Goal: Browse casually

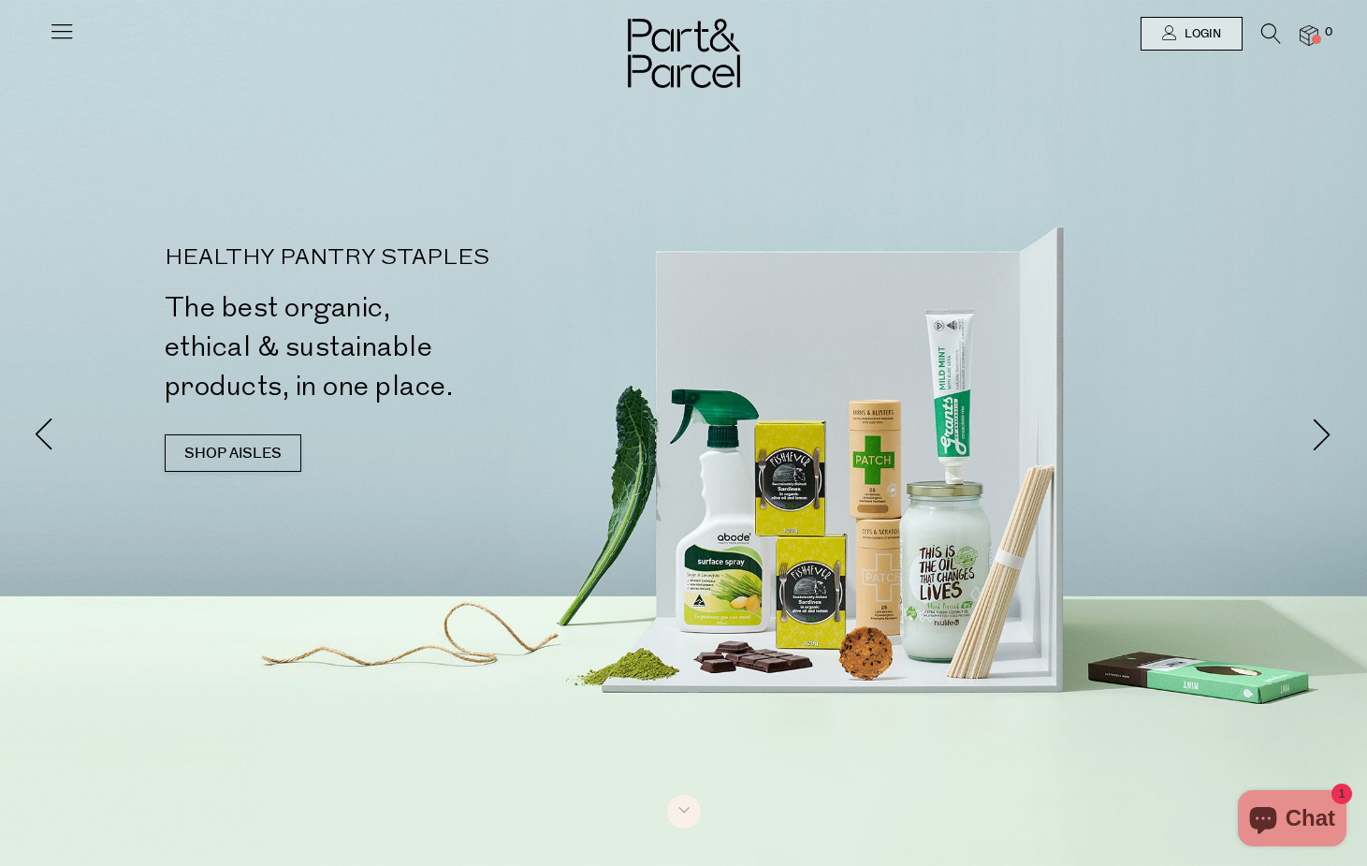
click at [52, 22] on icon at bounding box center [62, 31] width 26 height 26
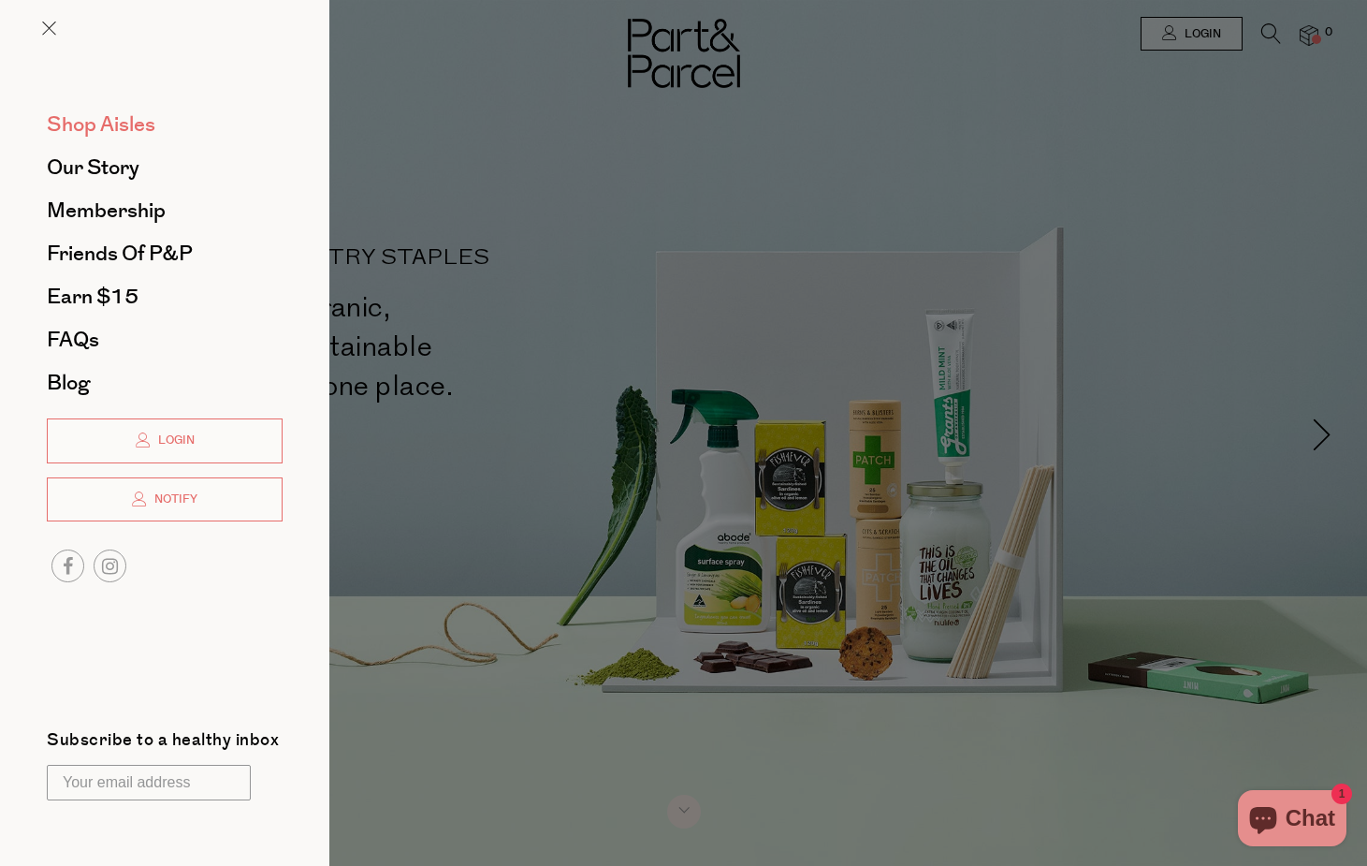
click at [116, 136] on span "Shop Aisles" at bounding box center [101, 124] width 109 height 30
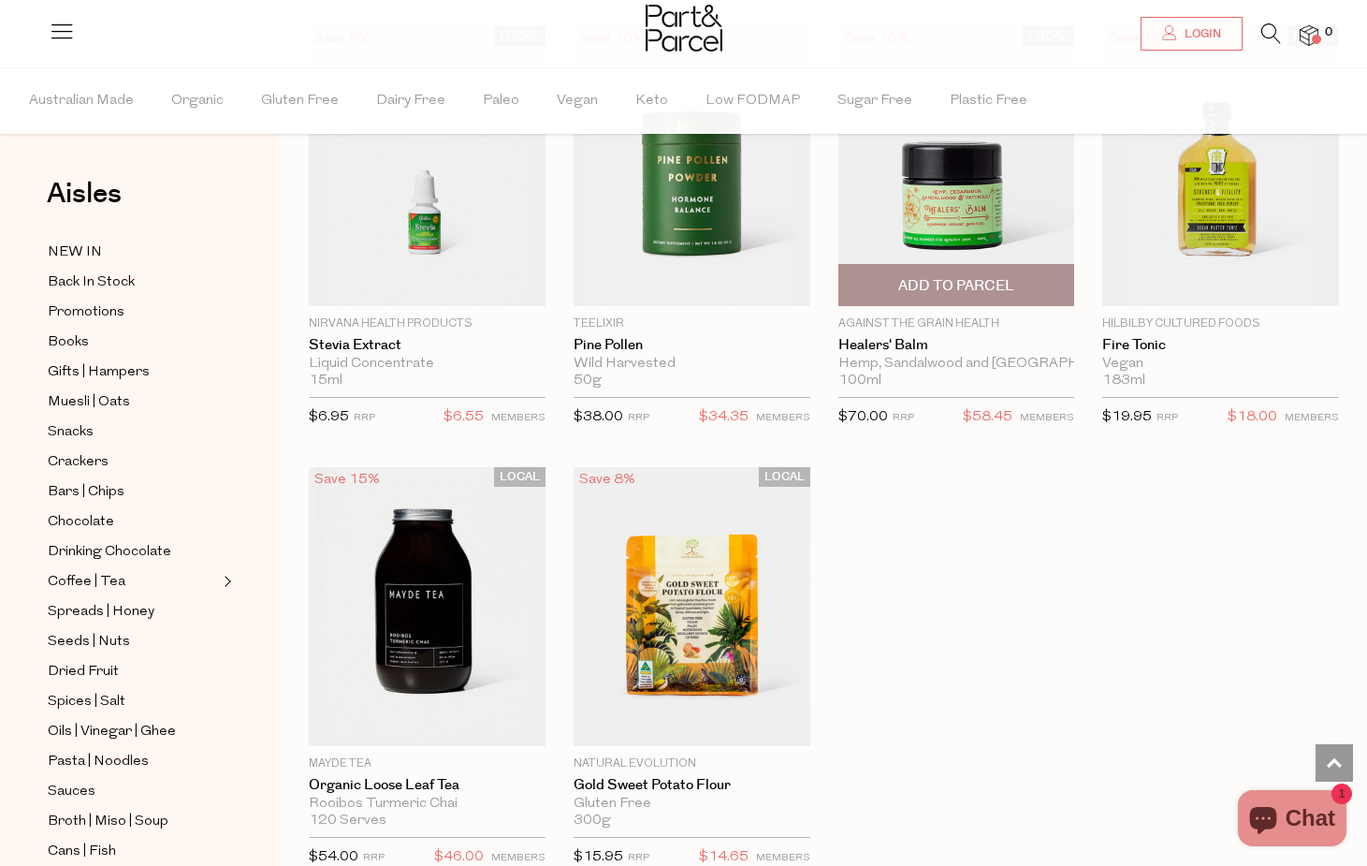
scroll to position [5064, 0]
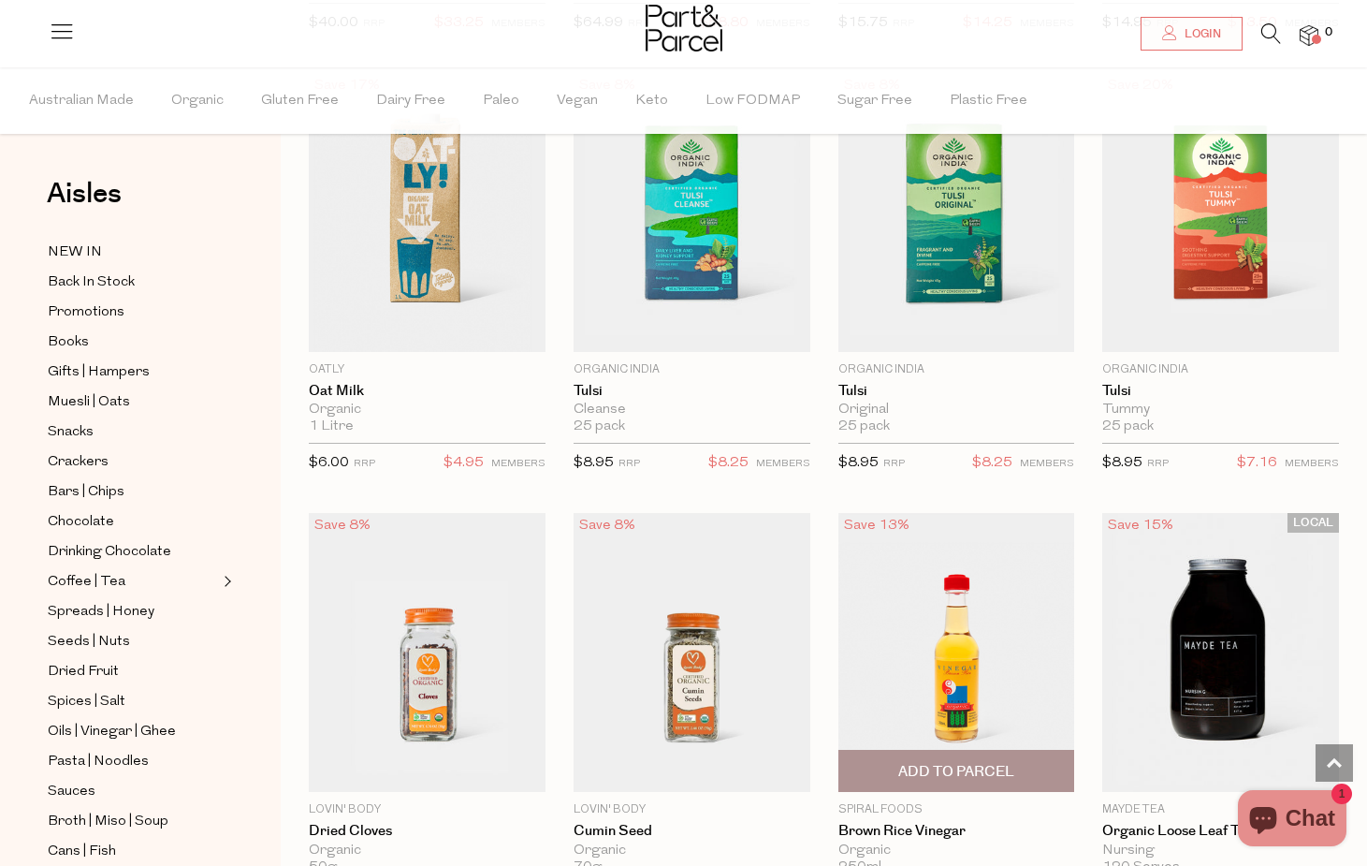
scroll to position [9963, 0]
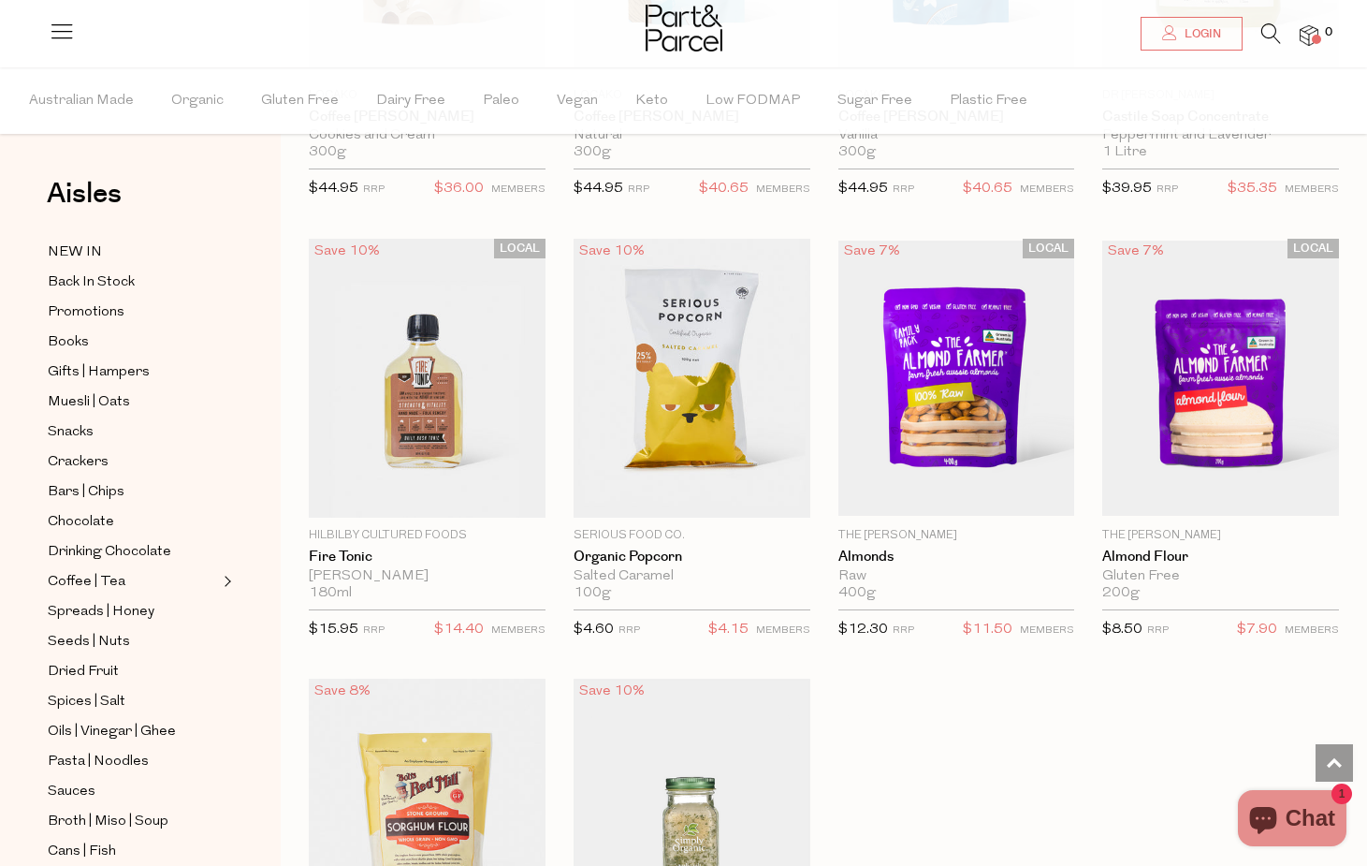
scroll to position [15922, 0]
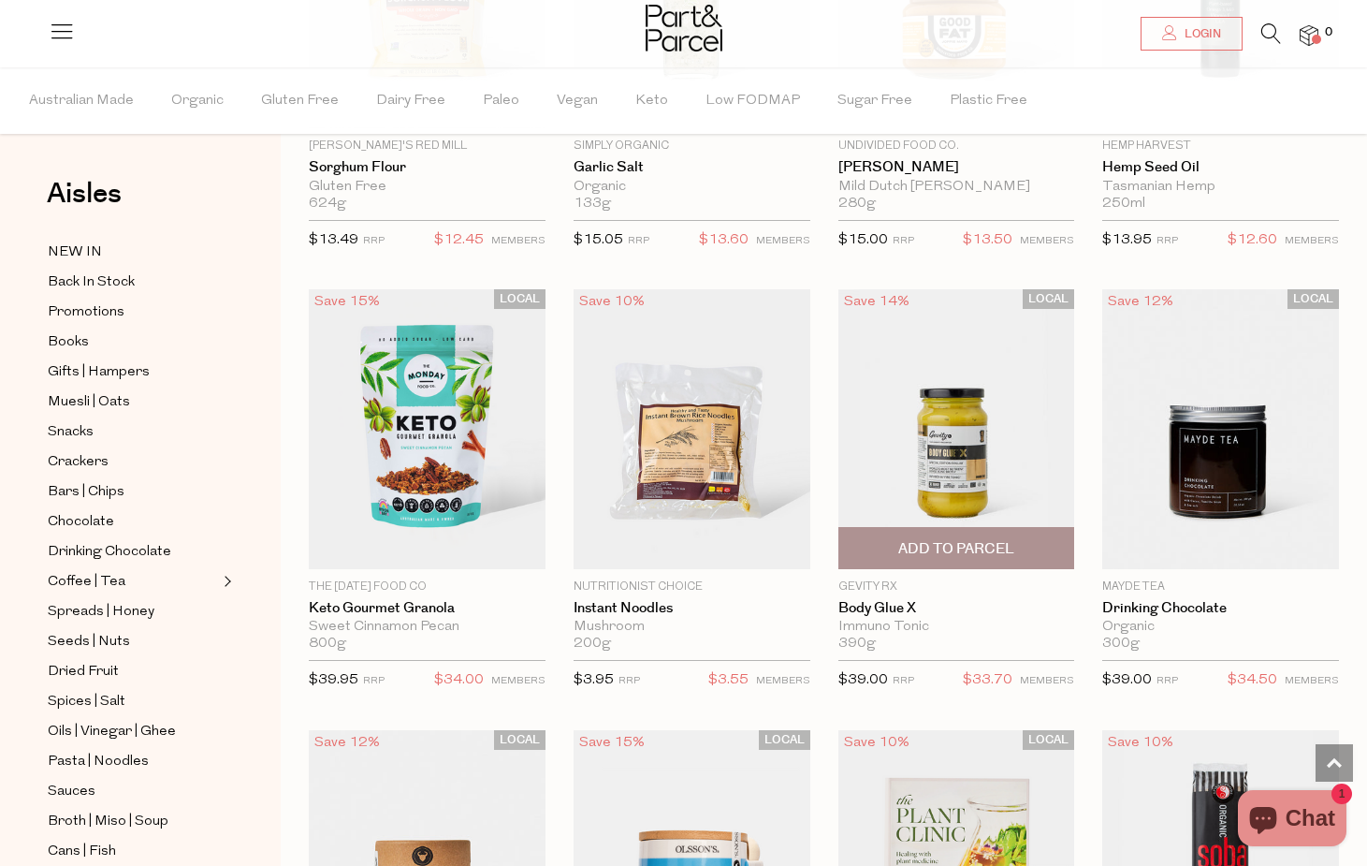
scroll to position [16678, 0]
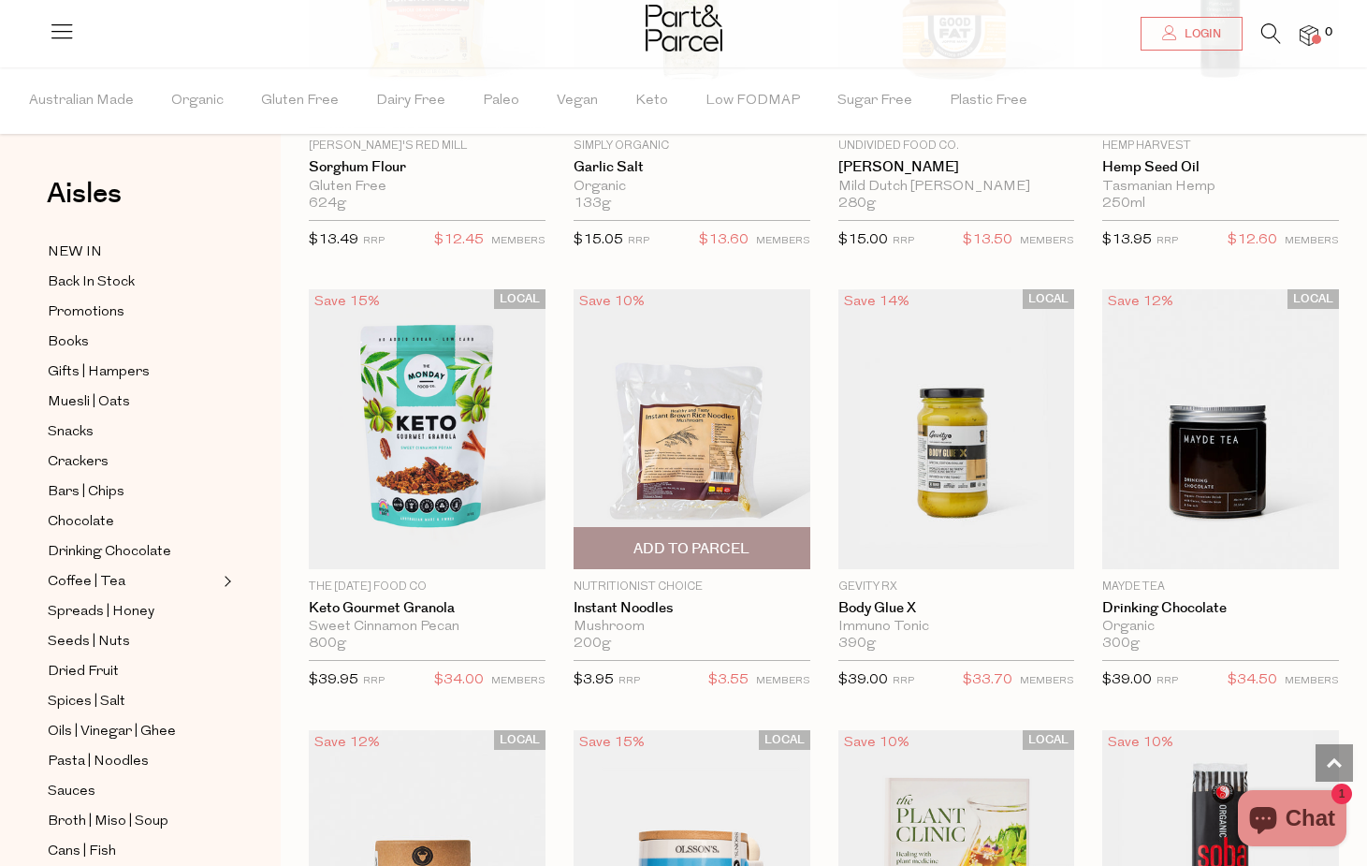
click at [670, 431] on img at bounding box center [692, 428] width 237 height 279
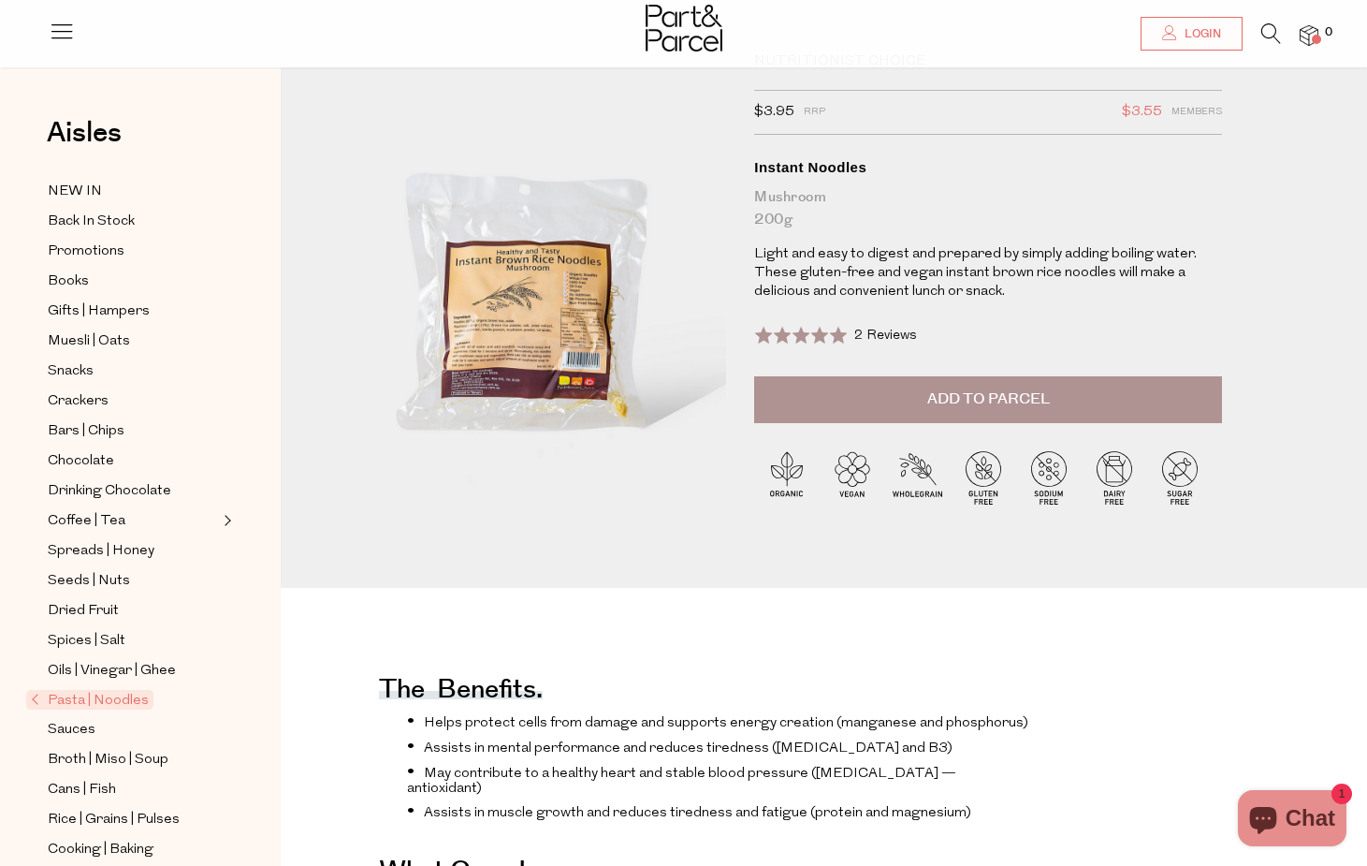
scroll to position [25, 0]
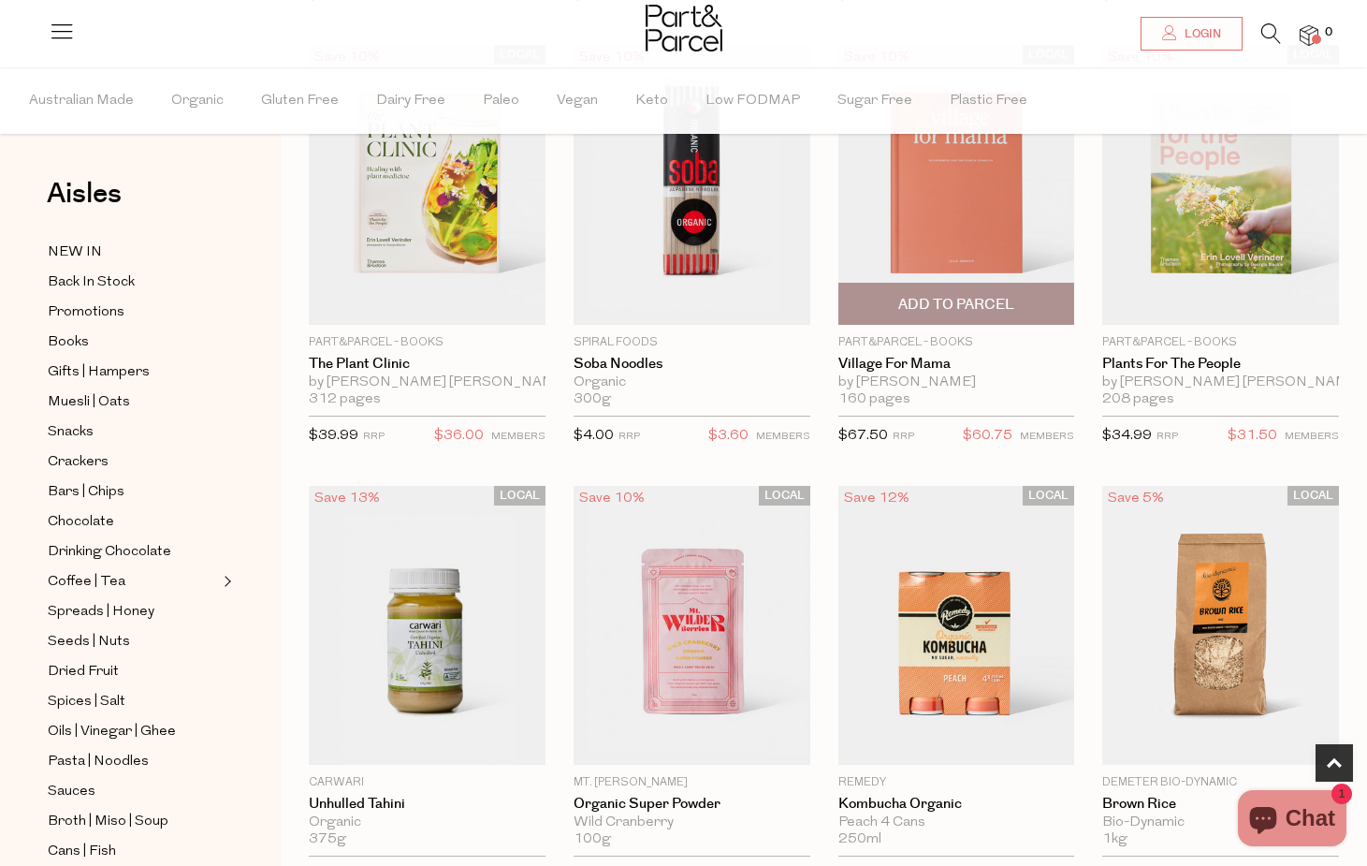
scroll to position [1169, 0]
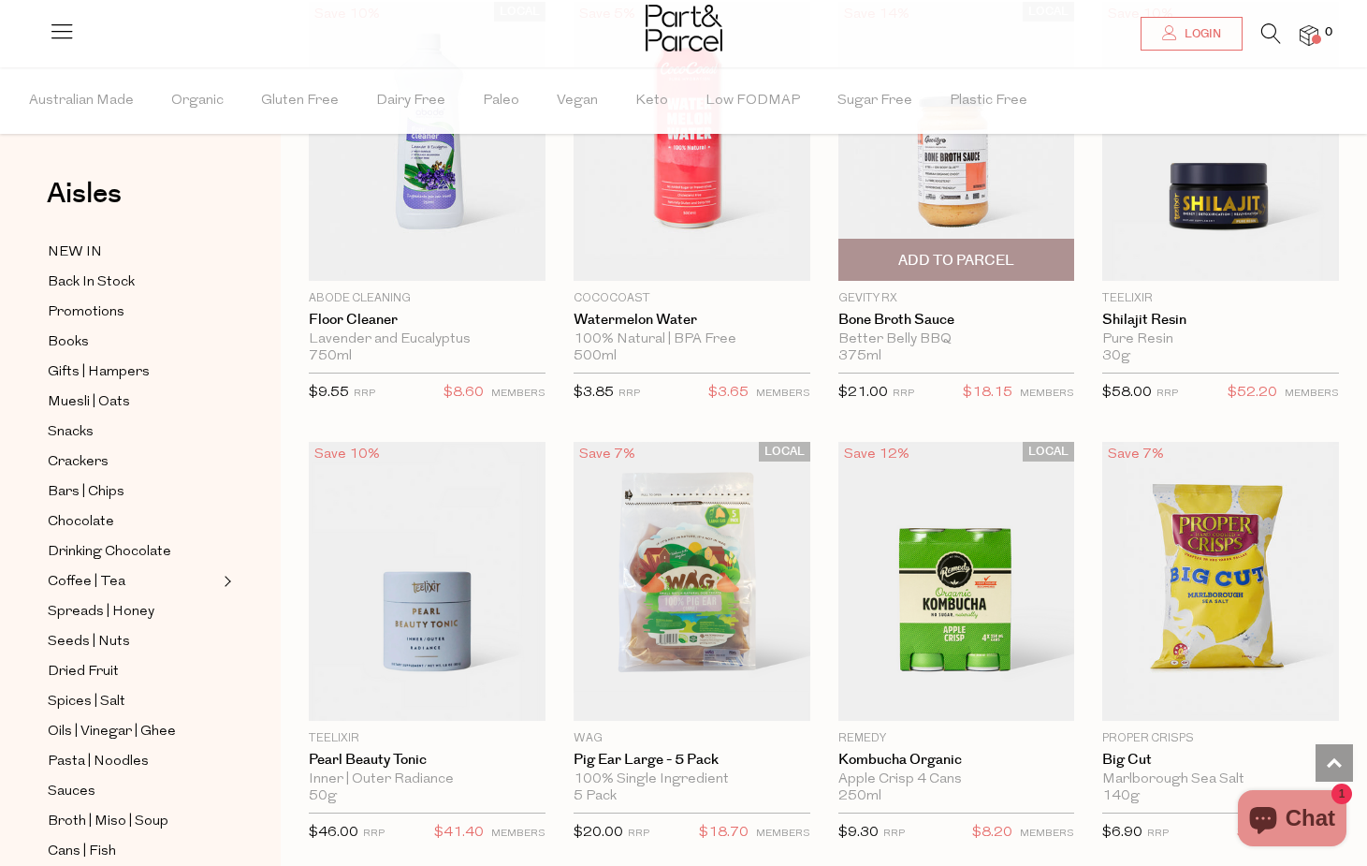
scroll to position [9955, 0]
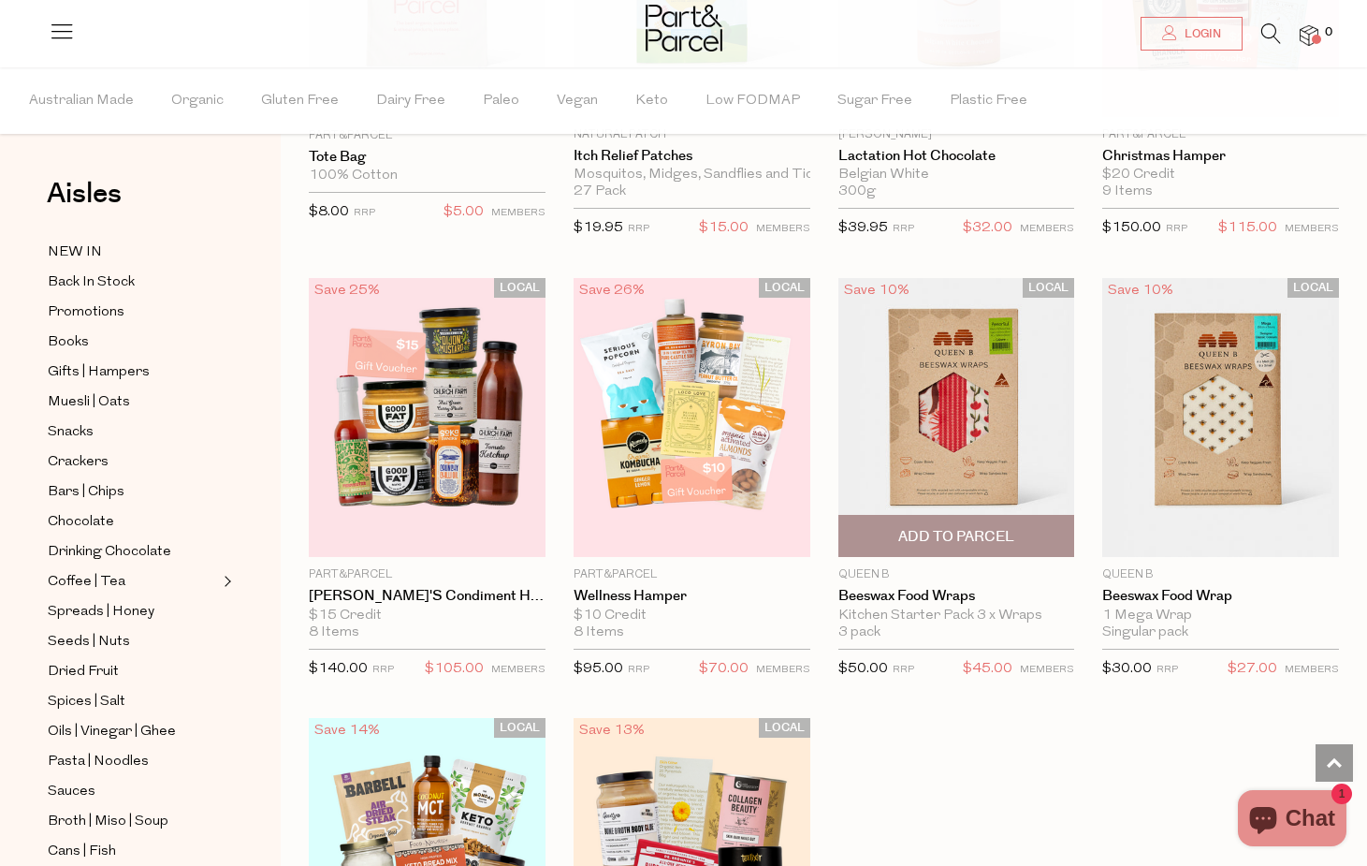
scroll to position [15840, 0]
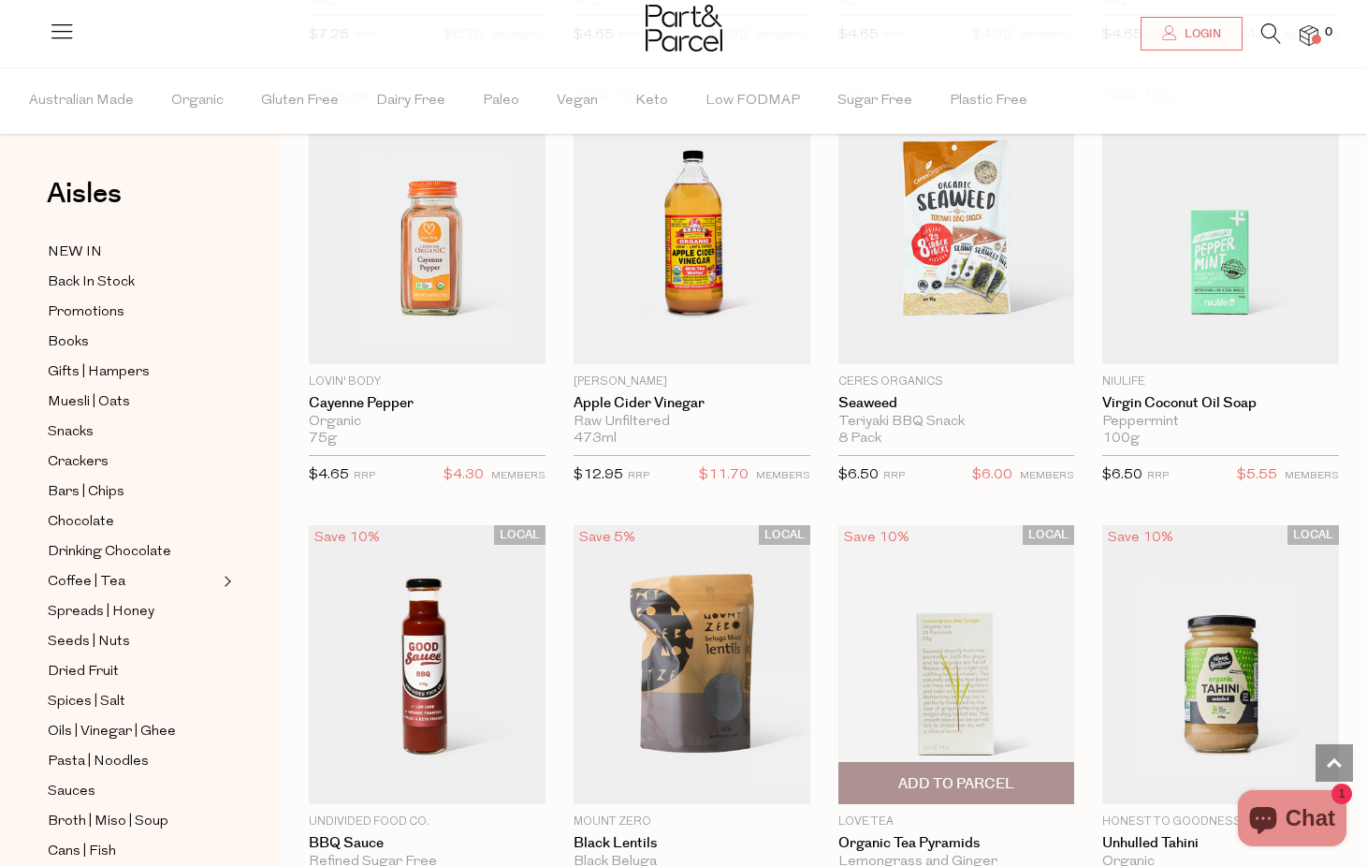
scroll to position [20867, 0]
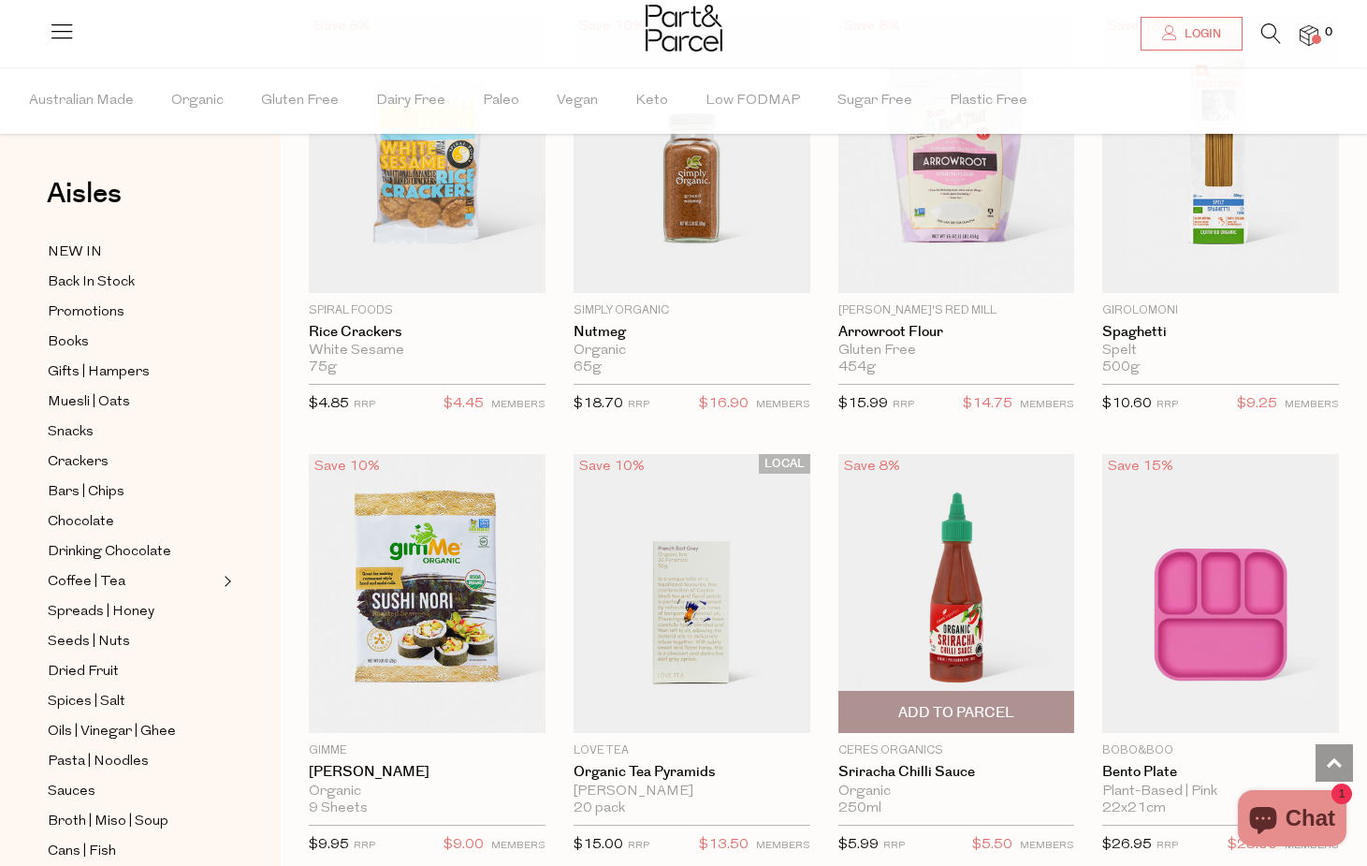
scroll to position [25389, 0]
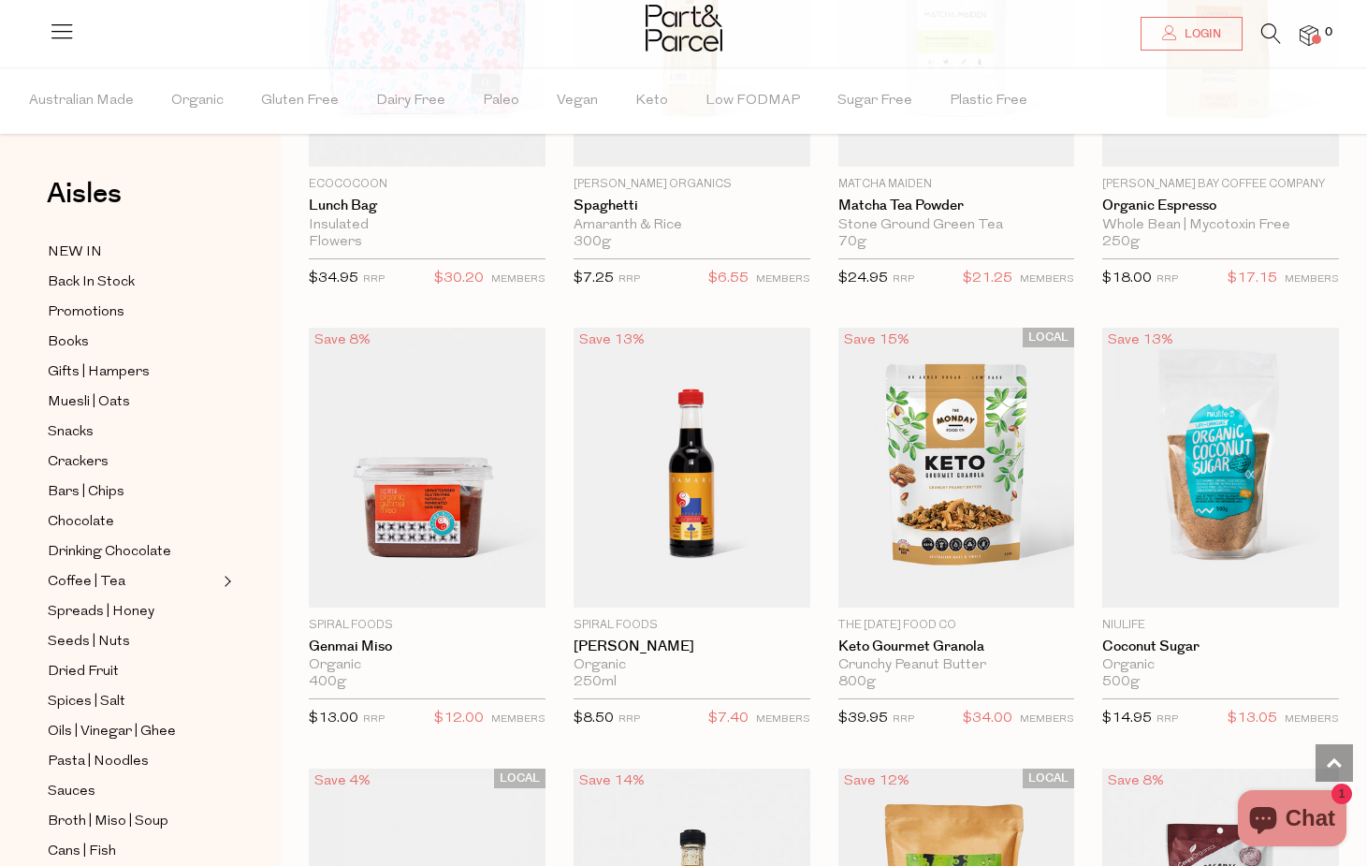
scroll to position [30150, 0]
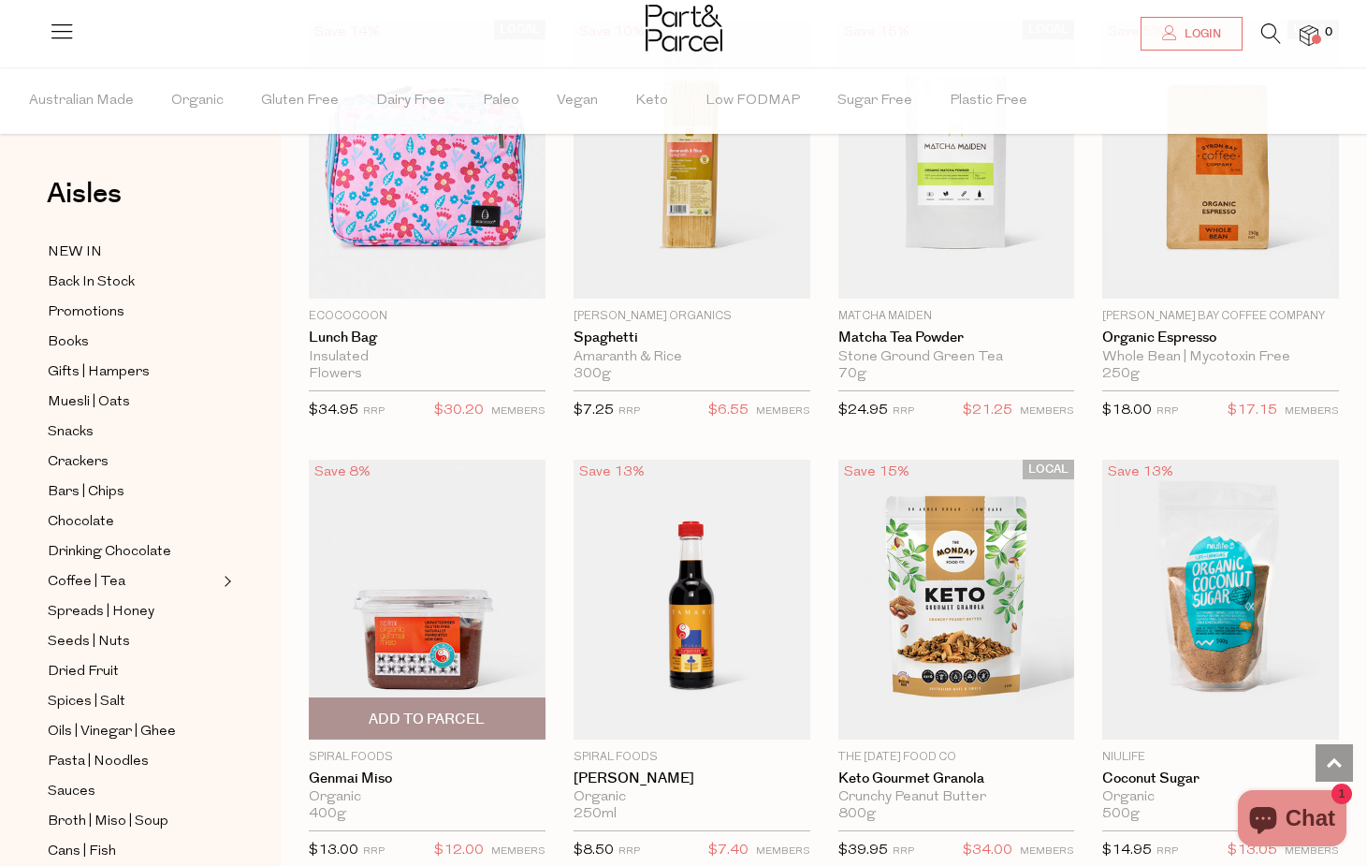
click at [486, 559] on img at bounding box center [427, 599] width 237 height 279
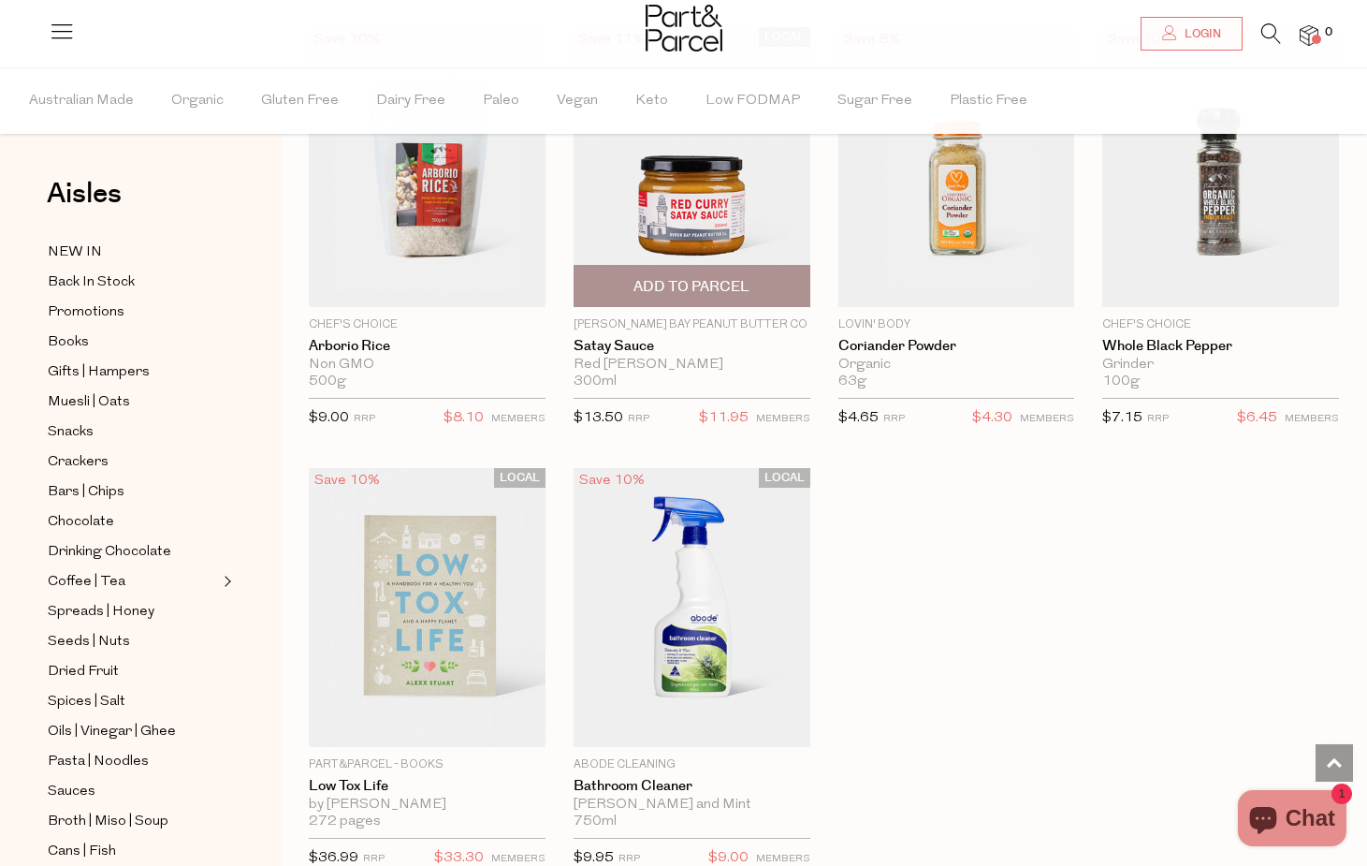
scroll to position [5082, 0]
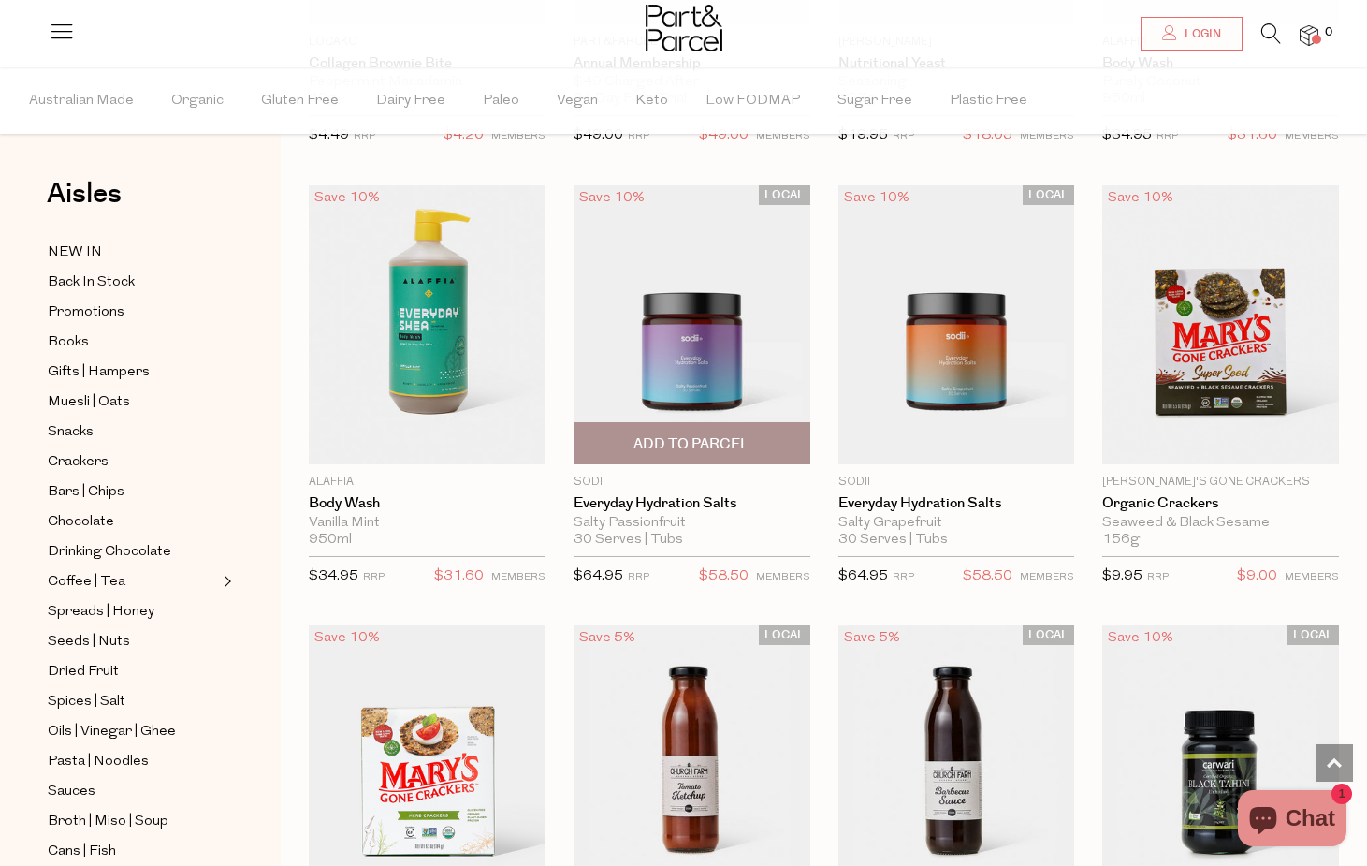
scroll to position [10182, 0]
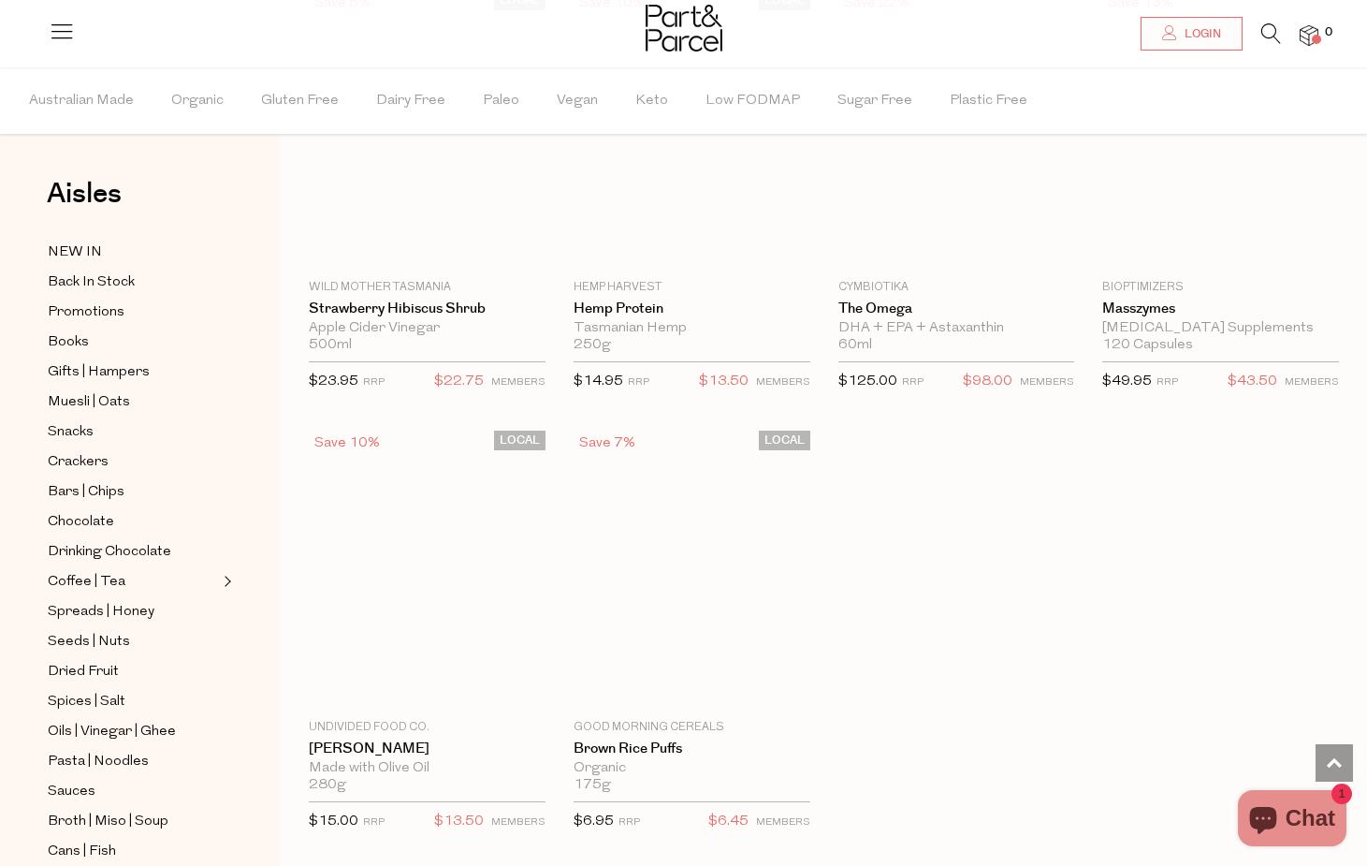
scroll to position [16173, 0]
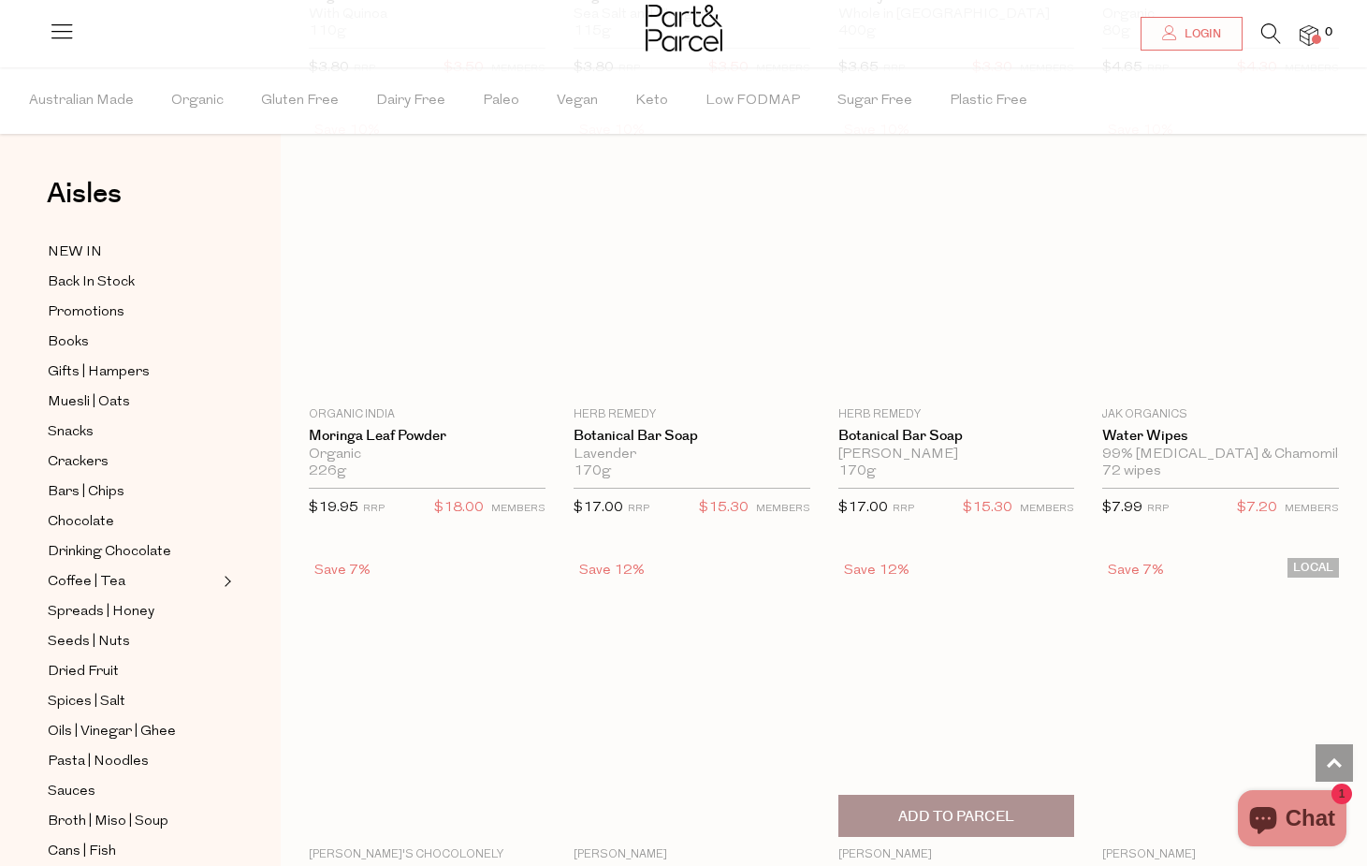
scroll to position [19489, 0]
